Goal: Task Accomplishment & Management: Manage account settings

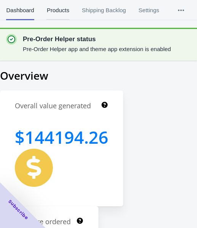
click at [64, 13] on span "Products" at bounding box center [57, 10] width 23 height 20
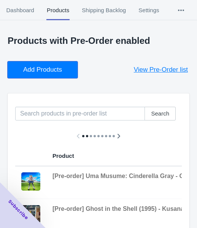
click at [39, 65] on button "Add Products" at bounding box center [43, 69] width 70 height 17
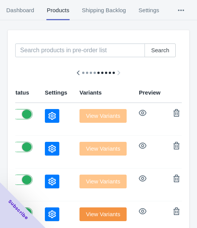
scroll to position [85, 0]
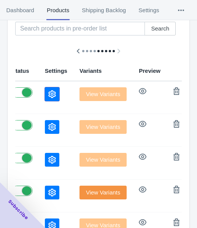
click at [48, 91] on icon "button" at bounding box center [52, 94] width 8 height 8
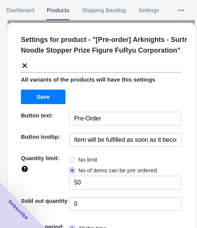
click at [93, 163] on span "No limit" at bounding box center [87, 160] width 19 height 8
click at [72, 158] on input "No limit" at bounding box center [71, 158] width 0 height 0
radio input "true"
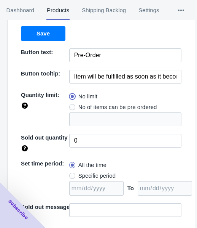
scroll to position [110, 0]
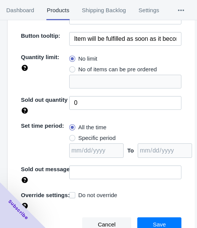
click at [90, 138] on span "Specific period" at bounding box center [96, 138] width 37 height 8
click at [72, 136] on input "Specific period" at bounding box center [71, 136] width 0 height 0
radio input "true"
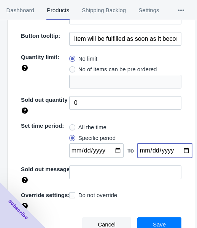
click at [181, 151] on input "date" at bounding box center [165, 150] width 54 height 14
type input "[DATE]"
click at [113, 147] on input "date" at bounding box center [96, 150] width 54 height 14
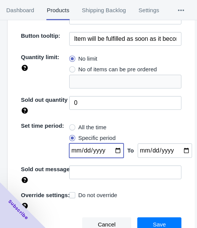
type input "[DATE]"
click at [153, 223] on span "Save" at bounding box center [159, 224] width 13 height 6
